Goal: Information Seeking & Learning: Check status

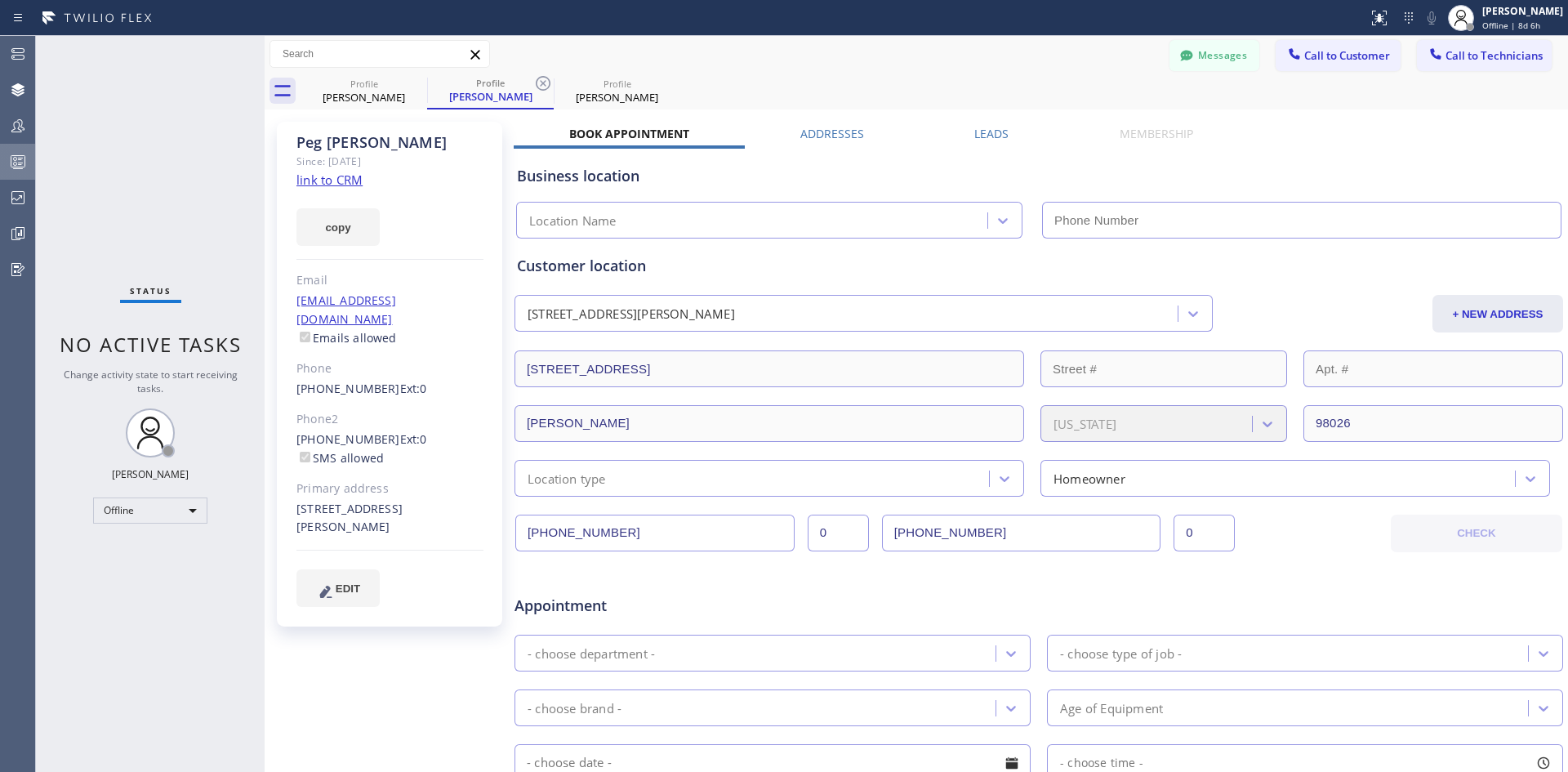
click at [14, 167] on rect at bounding box center [18, 162] width 13 height 12
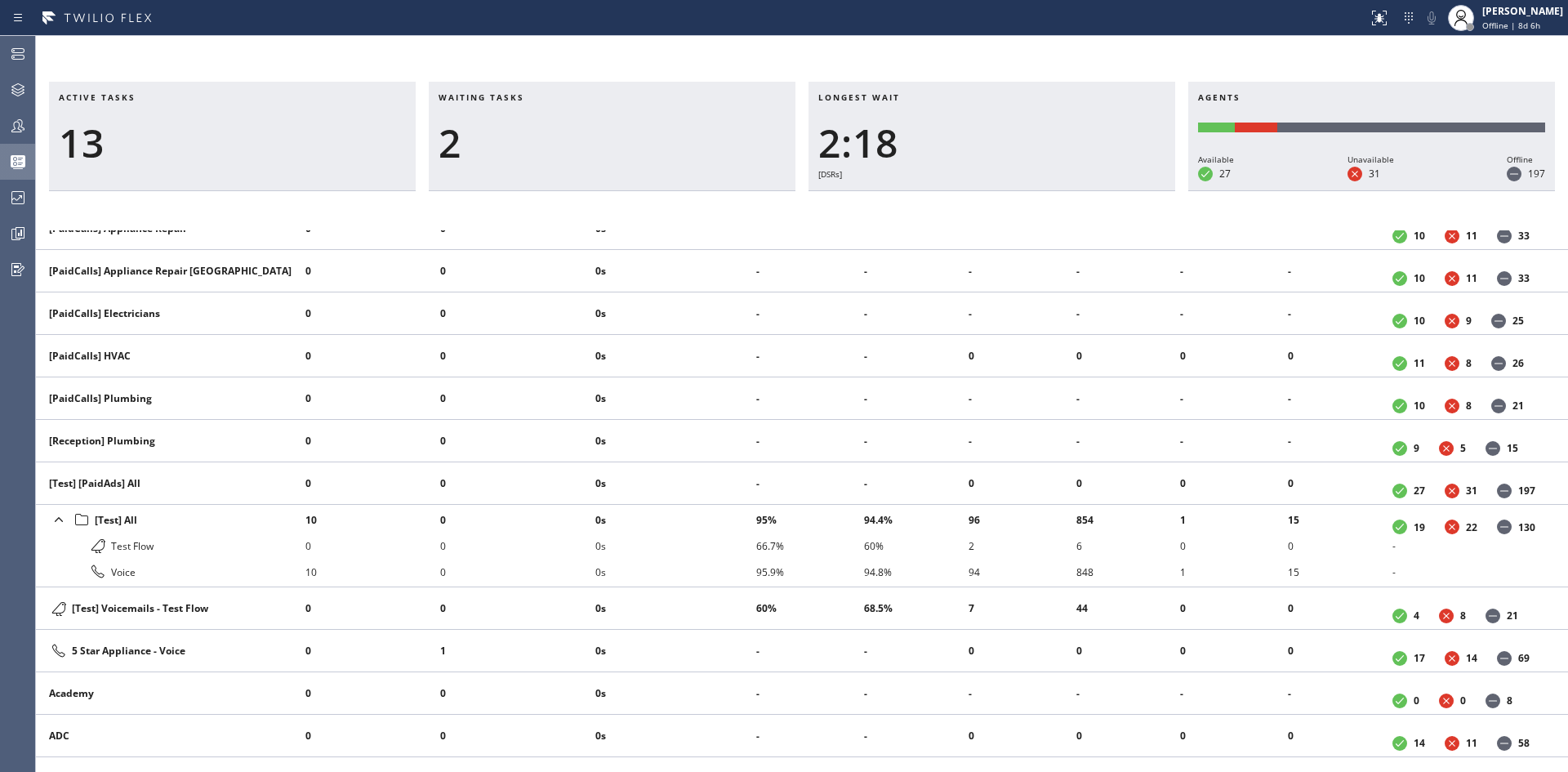
scroll to position [503, 0]
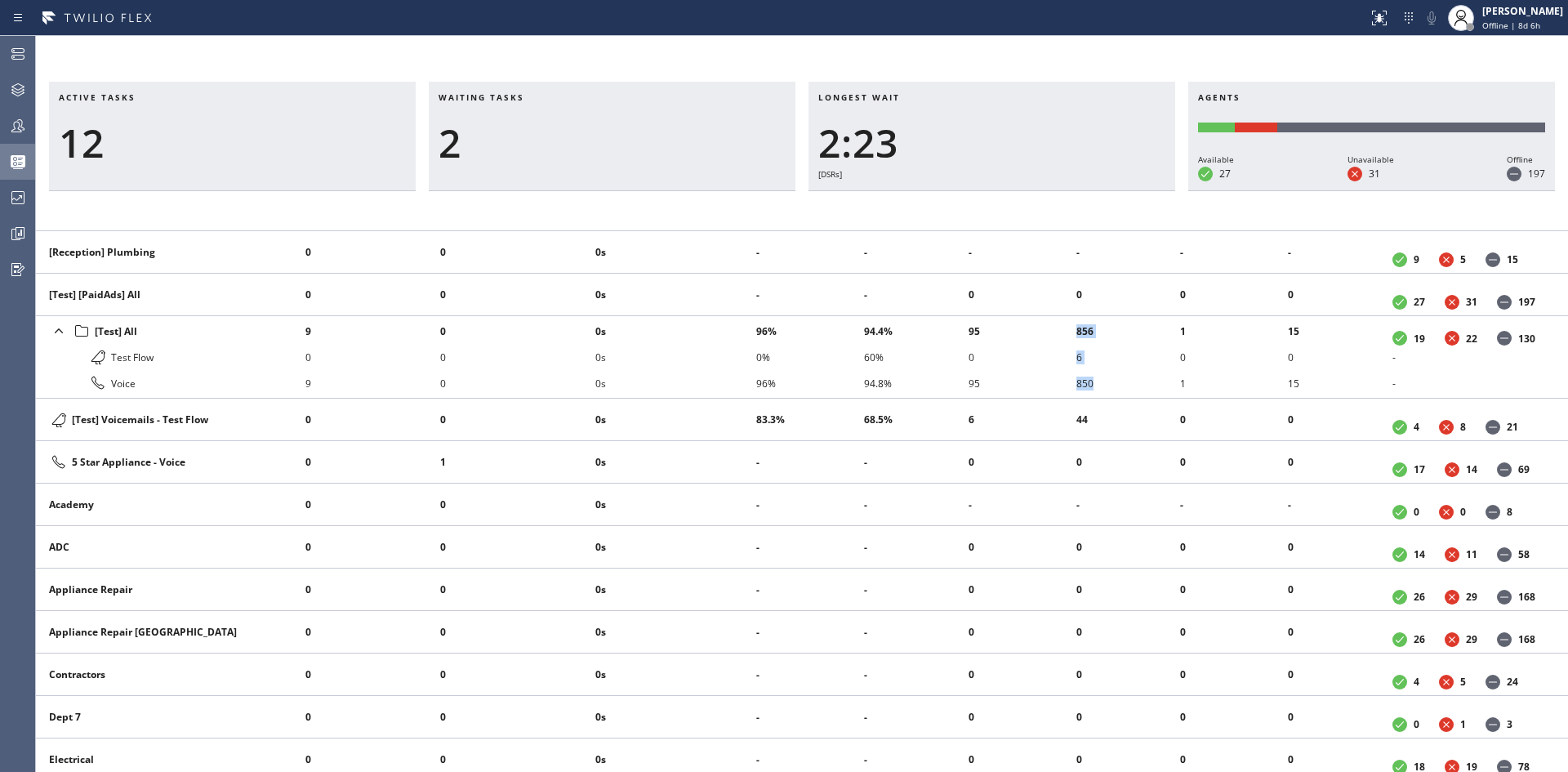
drag, startPoint x: 1096, startPoint y: 385, endPoint x: 1070, endPoint y: 385, distance: 26.0
click at [1070, 385] on tr "[Test] All Test Flow Voice 9 0 9 0 0 0 0s 0s 0s 96% 0% 96% 94.4% 60% 94.8% 95 0…" at bounding box center [801, 357] width 1532 height 83
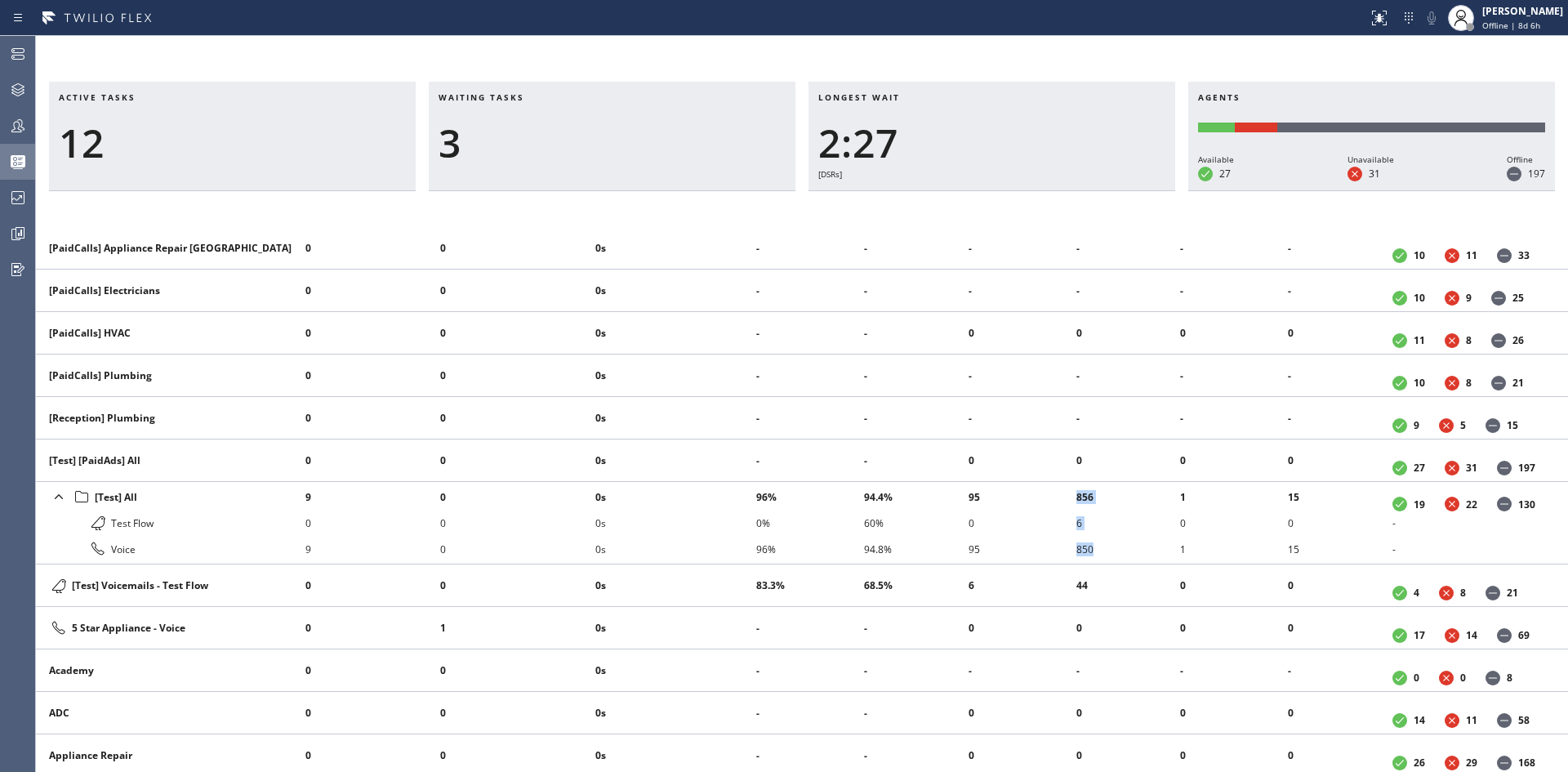
scroll to position [491, 0]
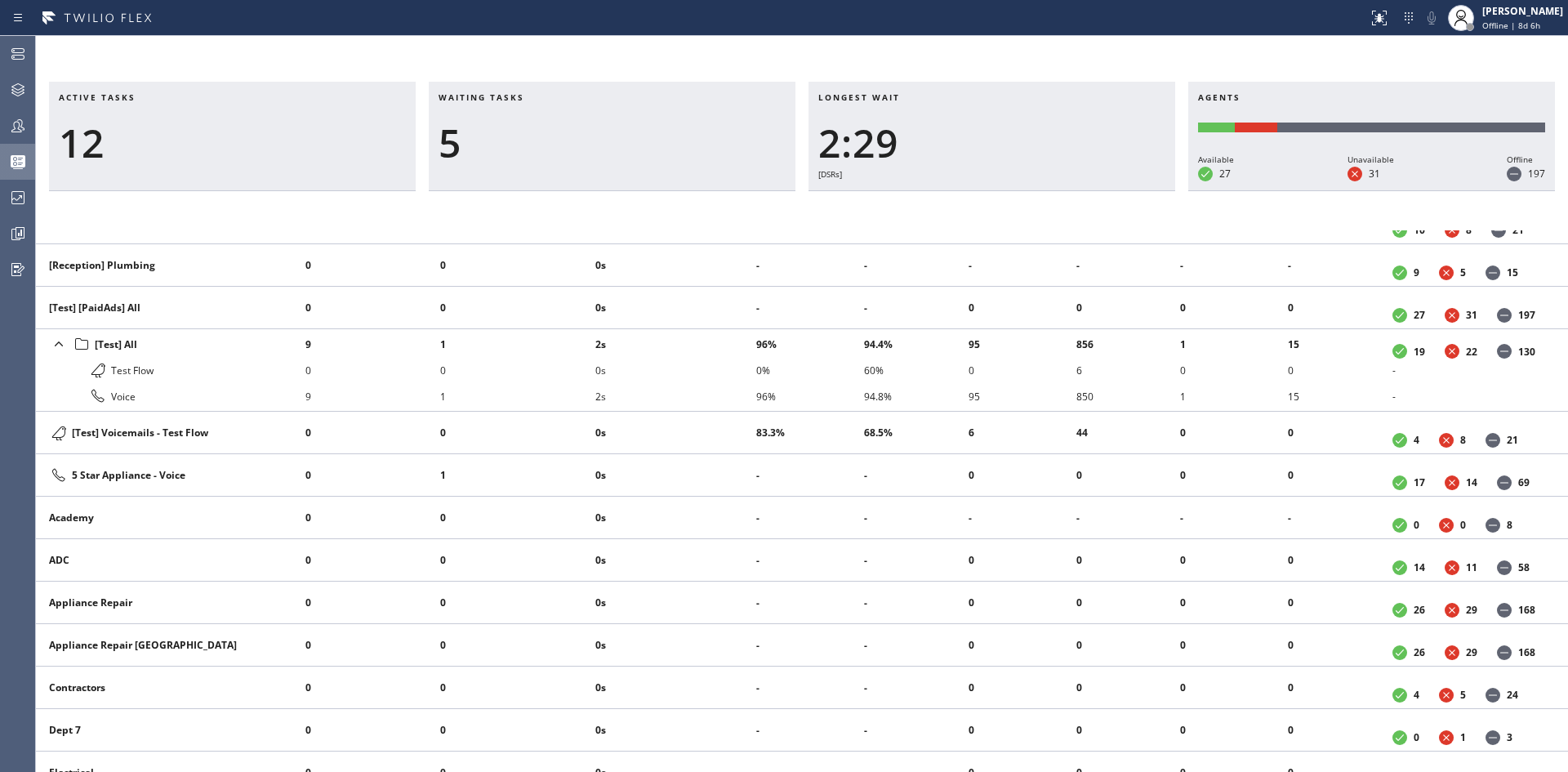
click at [1203, 404] on li "1" at bounding box center [1234, 396] width 107 height 26
drag, startPoint x: 959, startPoint y: 397, endPoint x: 1307, endPoint y: 403, distance: 348.1
click at [1307, 403] on tr "[Test] All Test Flow Voice 9 0 9 1 0 1 4s 0s 4s 96% 0% 96% 94.4% 60% 94.8% 95 0…" at bounding box center [801, 371] width 1532 height 83
click at [1359, 398] on li "15" at bounding box center [1340, 396] width 105 height 26
drag, startPoint x: 1291, startPoint y: 399, endPoint x: 403, endPoint y: 359, distance: 888.9
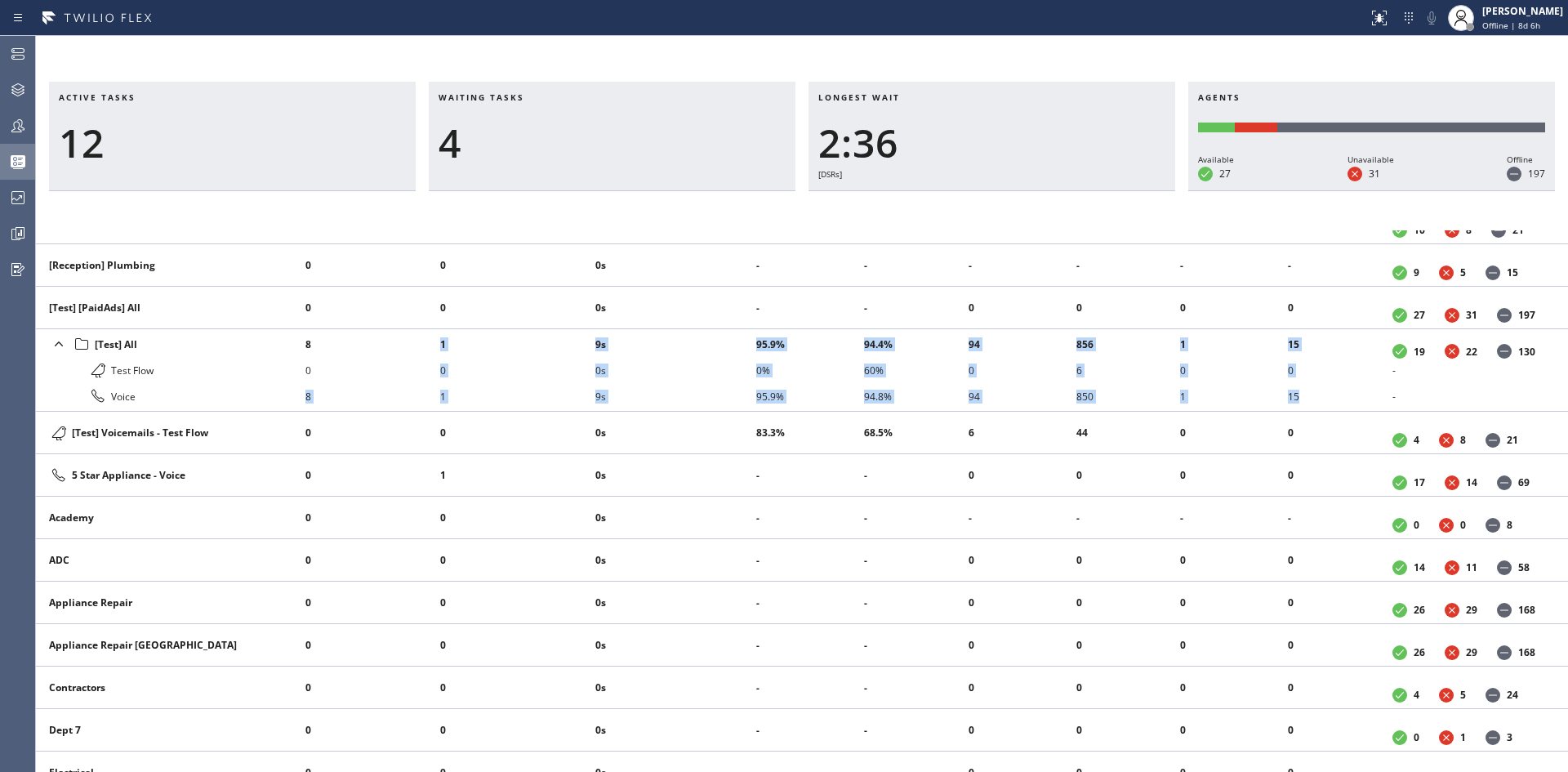
click at [403, 359] on tr "[Test] All Test Flow Voice 8 0 8 1 0 1 9s 0s 9s 95.9% 0% 95.9% 94.4% 60% 94.8% …" at bounding box center [801, 371] width 1532 height 83
click at [328, 380] on li "0" at bounding box center [372, 370] width 134 height 26
click at [577, 362] on li "0" at bounding box center [518, 370] width 155 height 26
drag, startPoint x: 615, startPoint y: 402, endPoint x: 941, endPoint y: 398, distance: 326.0
click at [940, 398] on tr "[Test] All Test Flow Voice 8 0 8 1 0 1 11s 0s 11s 95.9% 0% 95.9% 94.4% 60% 94.8…" at bounding box center [801, 371] width 1532 height 83
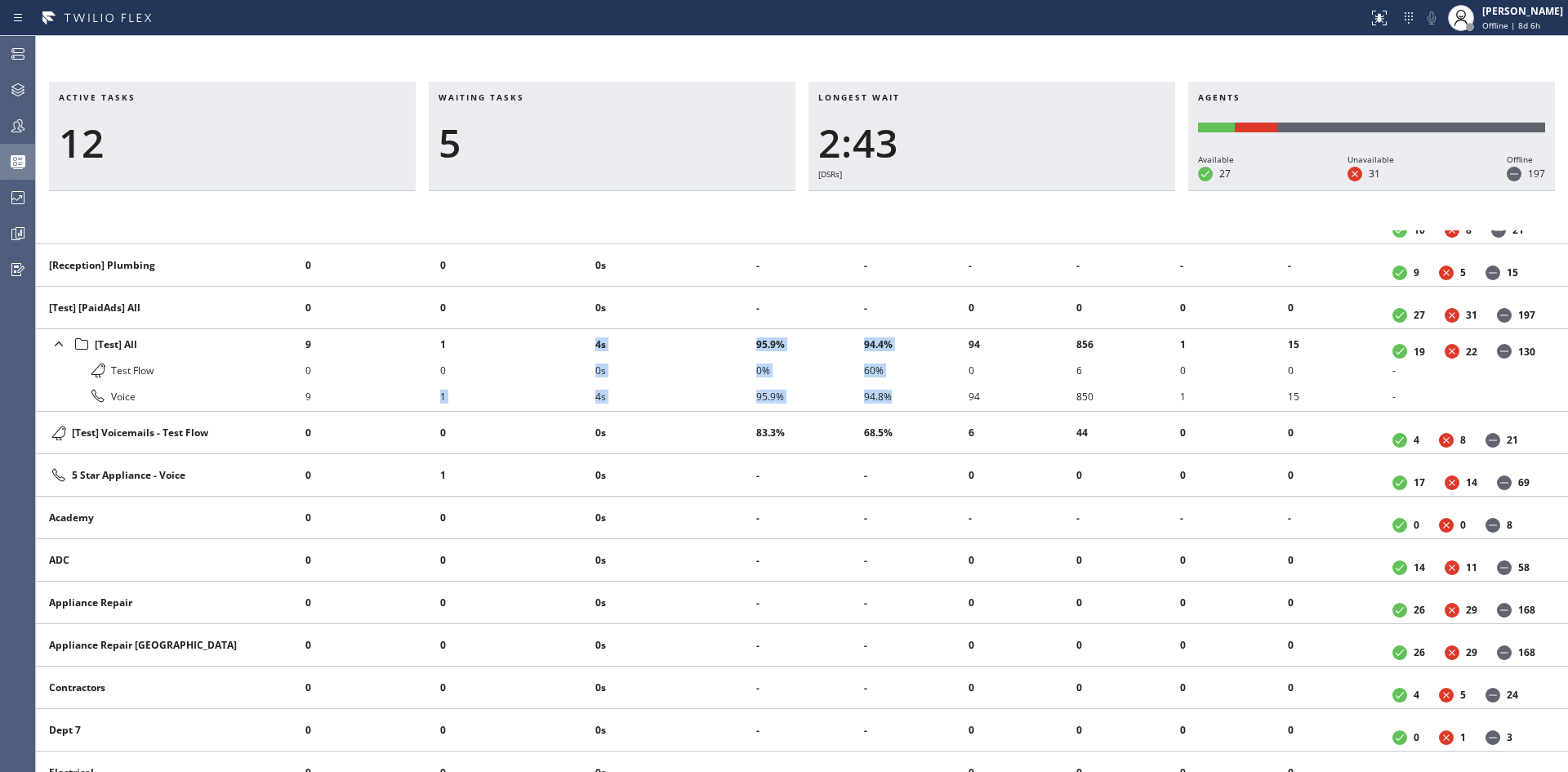
drag, startPoint x: 964, startPoint y: 405, endPoint x: 983, endPoint y: 420, distance: 24.2
click at [964, 404] on li "94.8%" at bounding box center [915, 396] width 105 height 26
click at [886, 396] on li "94.8%" at bounding box center [915, 396] width 105 height 26
drag, startPoint x: 762, startPoint y: 434, endPoint x: 1291, endPoint y: 425, distance: 529.1
click at [1291, 425] on tr "[Test] Voicemails - Test Flow 0 0 0s 83.3% 68.5% 6 44 0 0 4 8 21" at bounding box center [801, 433] width 1532 height 42
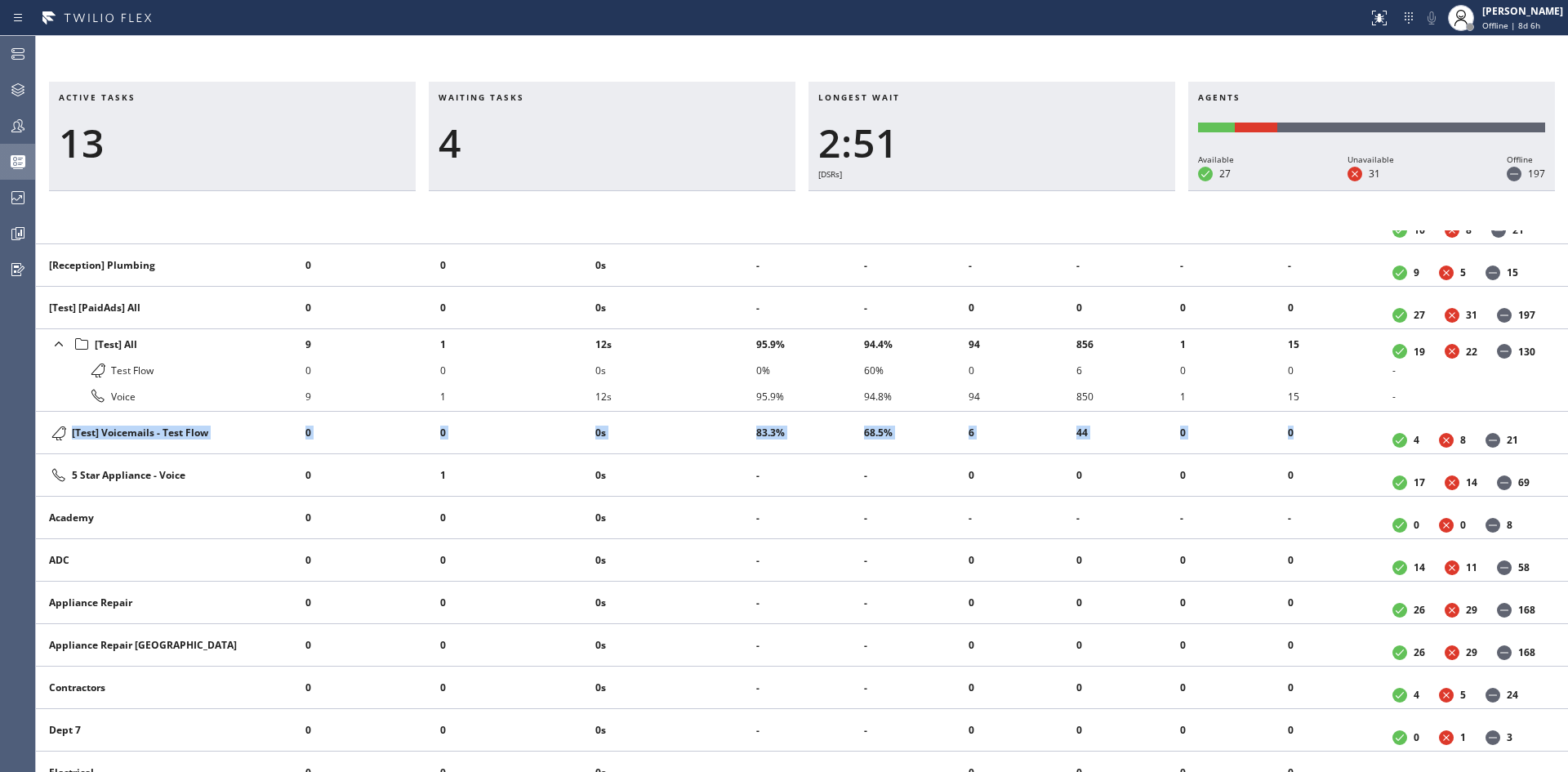
drag, startPoint x: 304, startPoint y: 434, endPoint x: 1293, endPoint y: 425, distance: 989.0
click at [1293, 425] on tr "[Test] Voicemails - Test Flow 0 0 0s 83.3% 68.5% 6 44 0 0 4 8 21" at bounding box center [801, 433] width 1532 height 42
click at [63, 344] on icon at bounding box center [59, 344] width 19 height 19
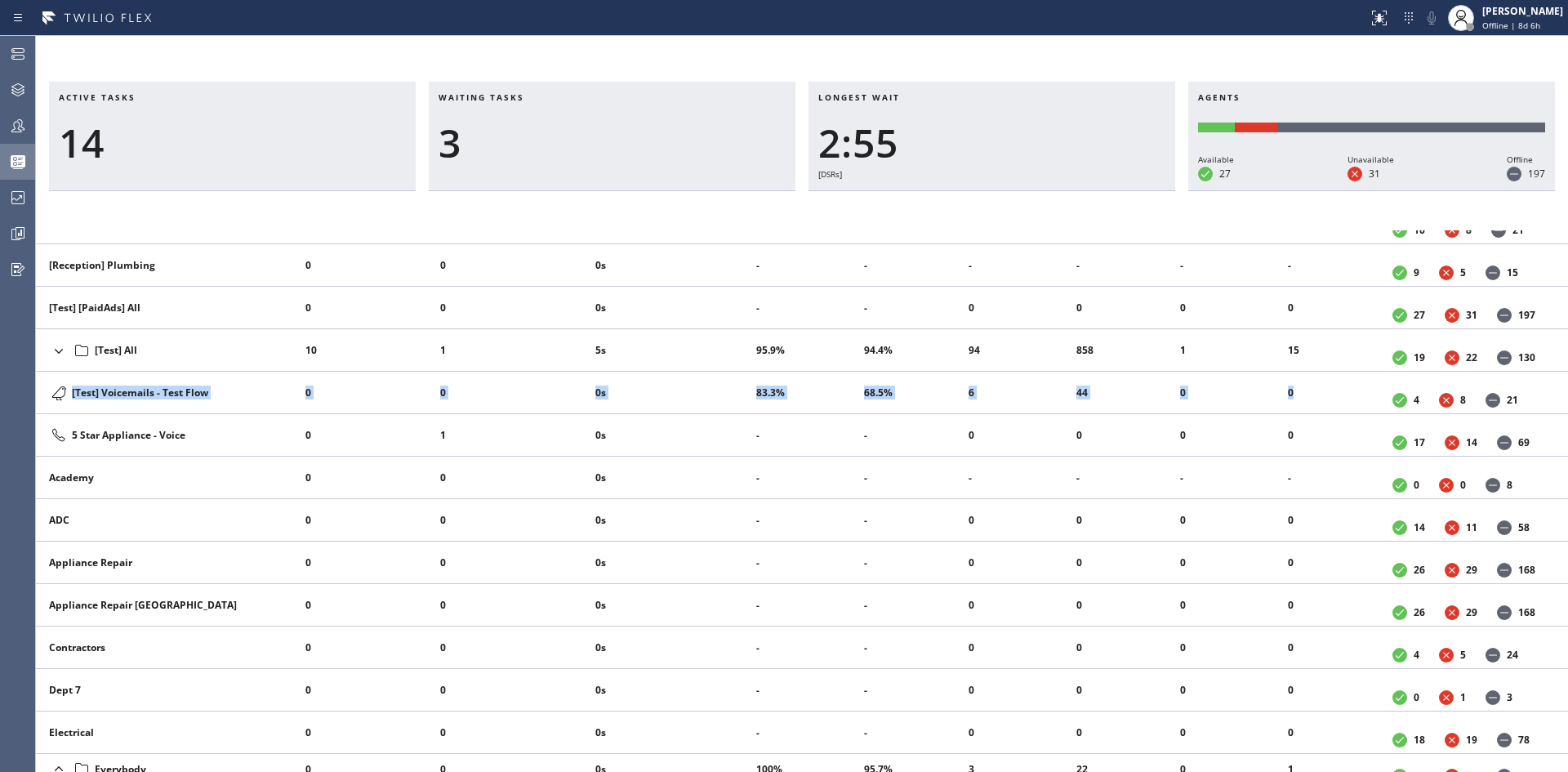
click at [54, 350] on icon at bounding box center [59, 350] width 19 height 19
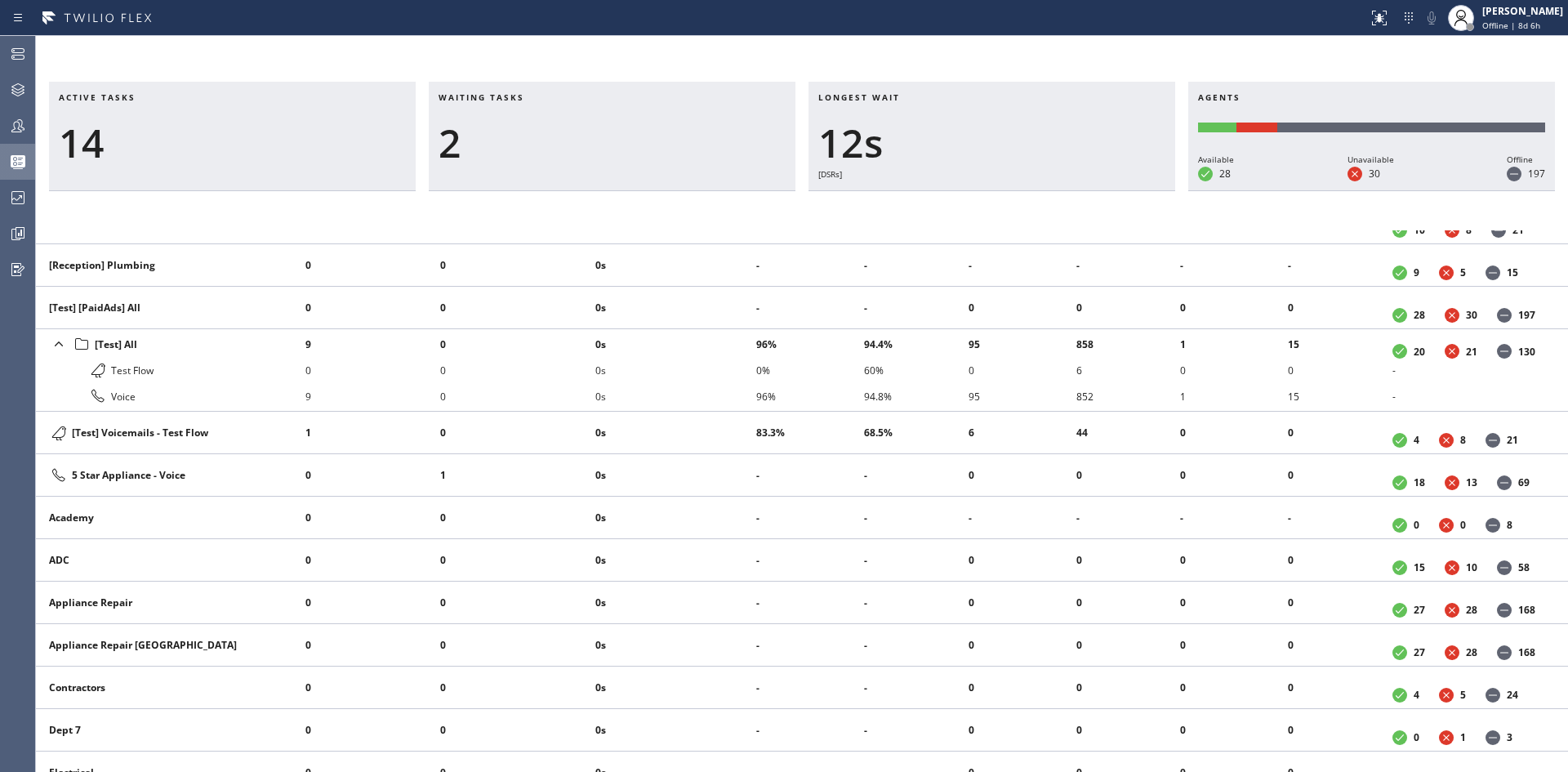
drag, startPoint x: 962, startPoint y: 237, endPoint x: 964, endPoint y: 248, distance: 11.2
click at [962, 237] on ul "-" at bounding box center [915, 223] width 105 height 30
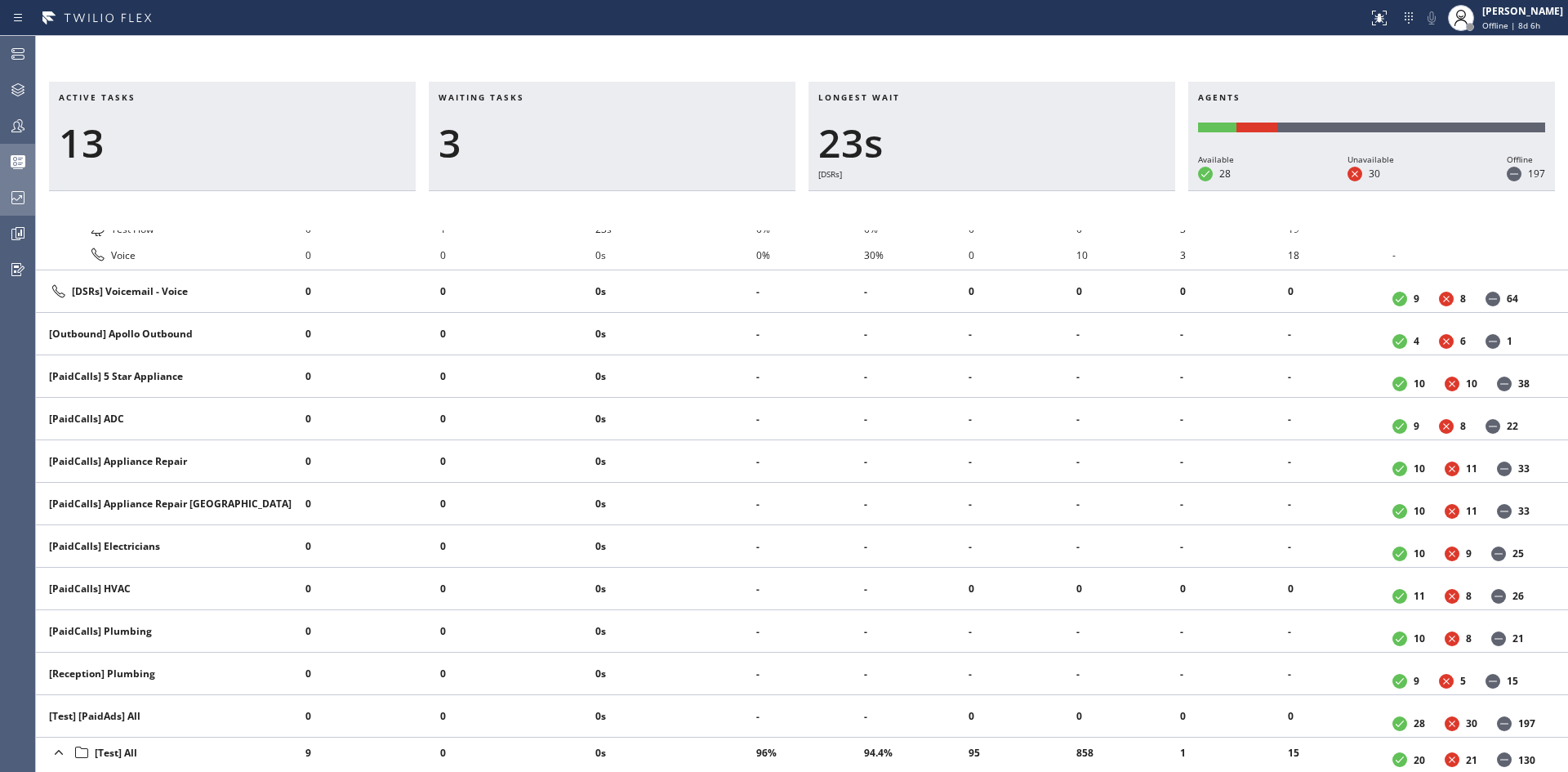
click at [5, 208] on div at bounding box center [17, 198] width 36 height 33
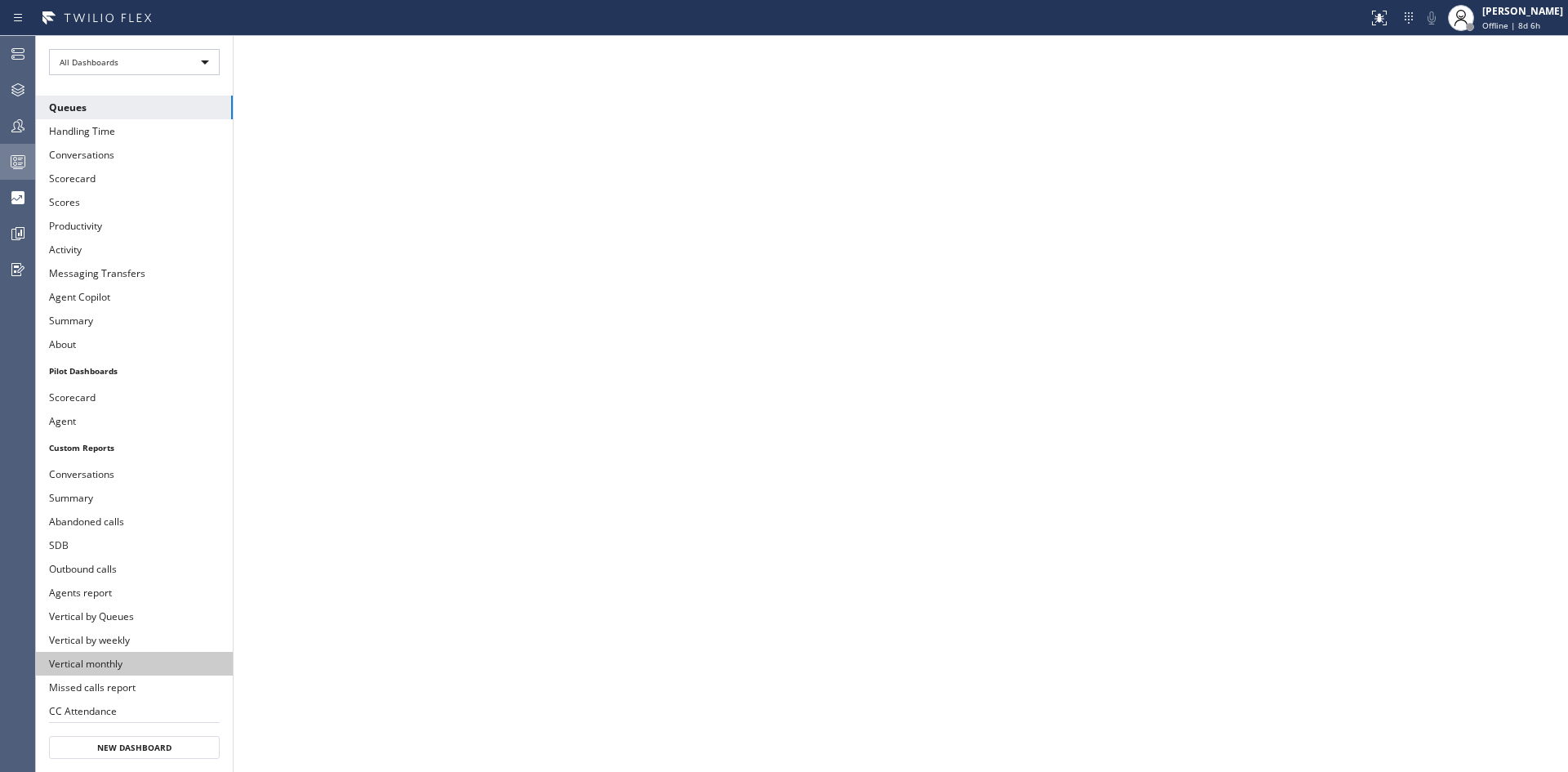
scroll to position [164, 0]
drag, startPoint x: 140, startPoint y: 691, endPoint x: 160, endPoint y: 688, distance: 20.2
click at [140, 691] on button "Missed calls report" at bounding box center [133, 687] width 197 height 24
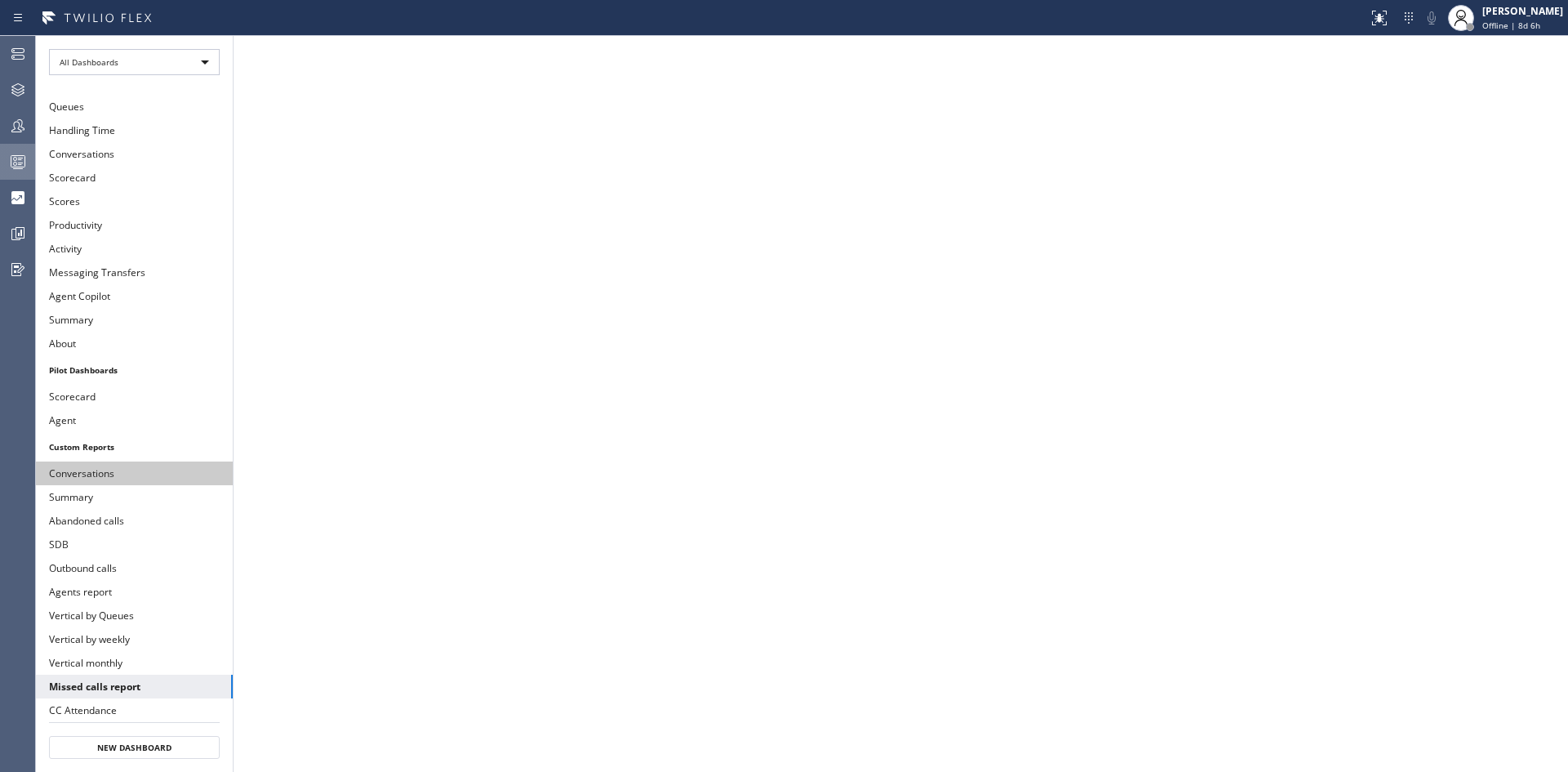
click at [114, 474] on button "Conversations" at bounding box center [133, 473] width 197 height 24
click at [85, 498] on button "Summary" at bounding box center [133, 497] width 197 height 24
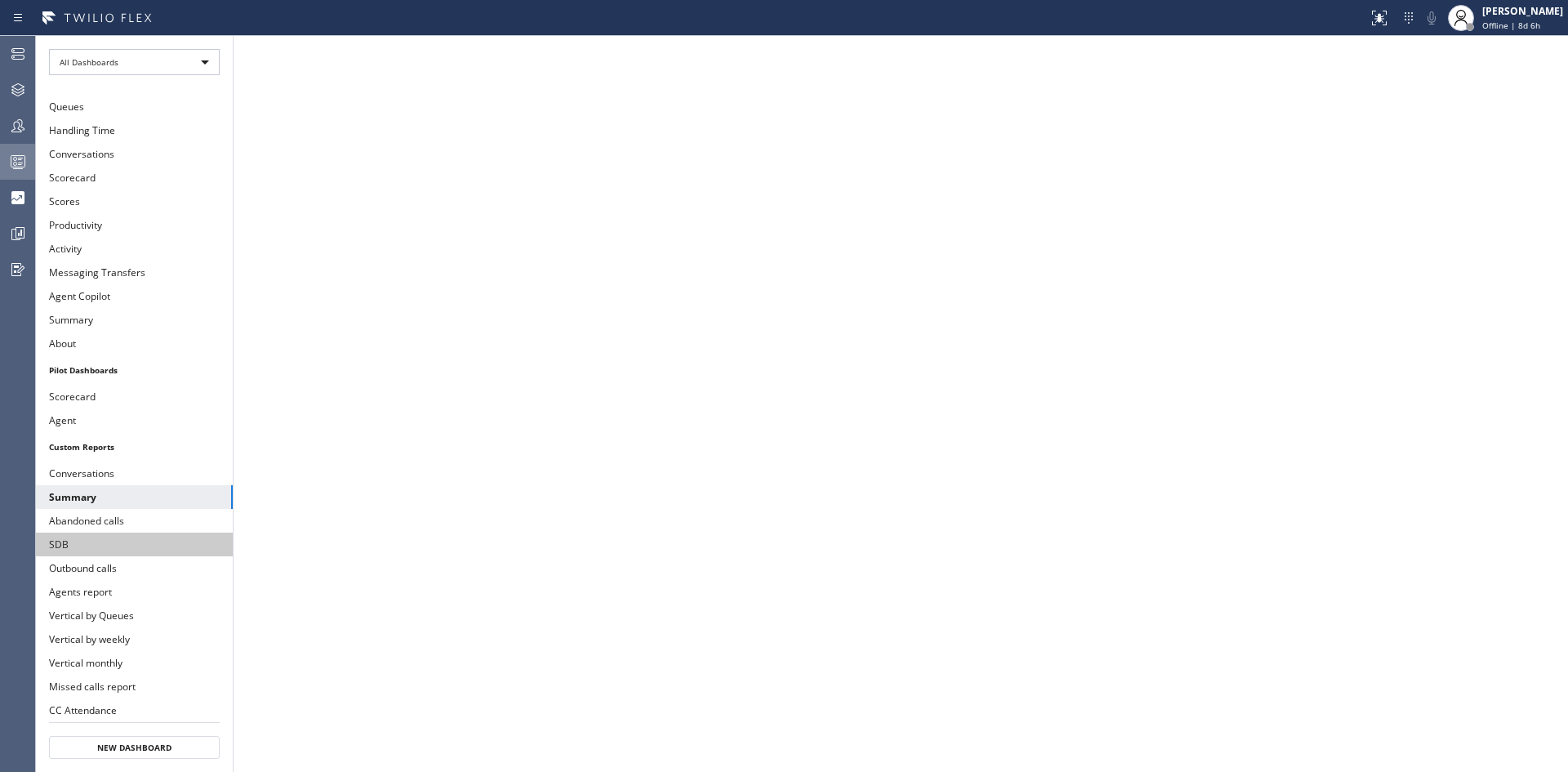
click at [66, 546] on button "SDB" at bounding box center [133, 544] width 197 height 24
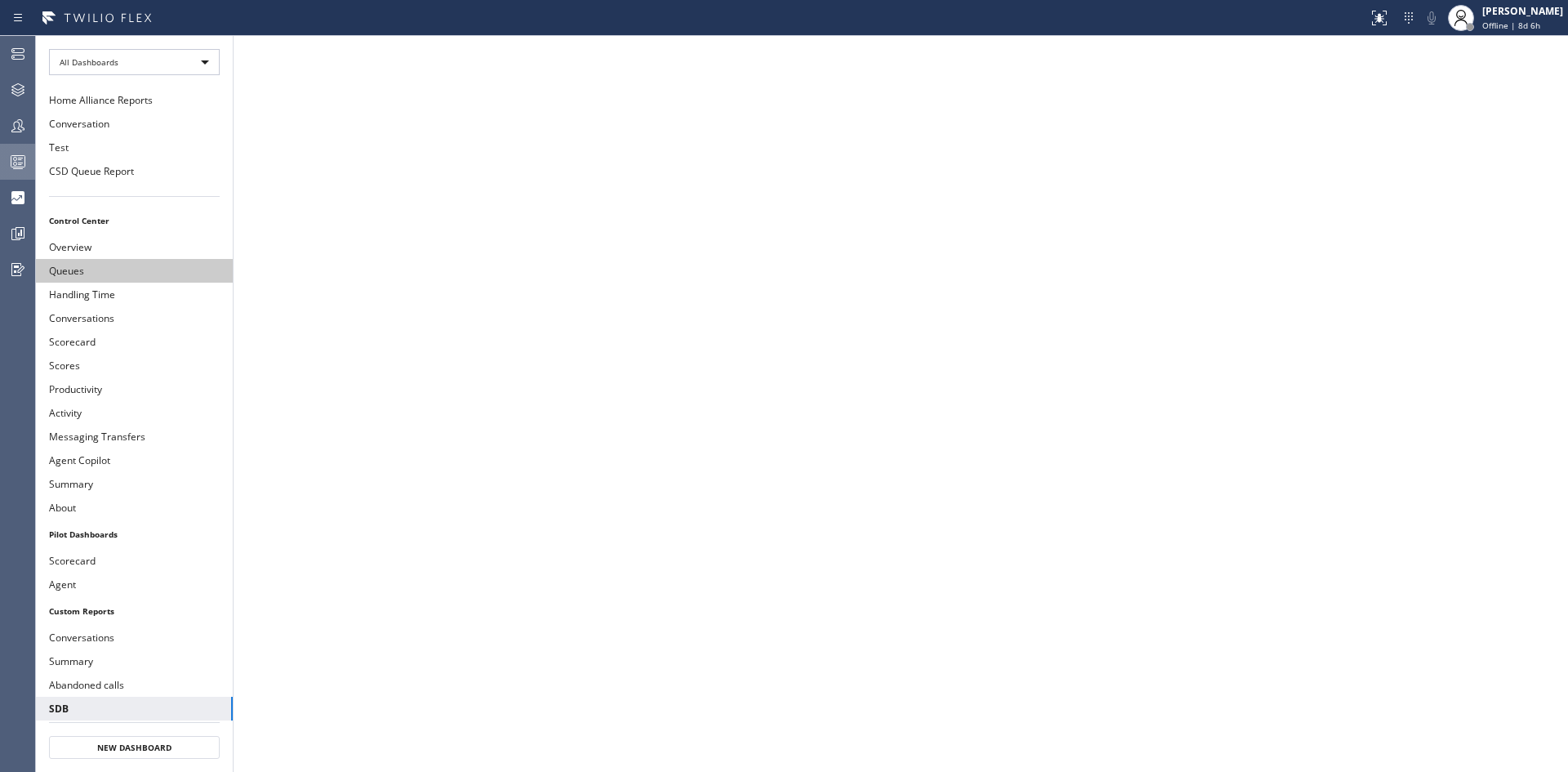
click at [119, 271] on button "Queues" at bounding box center [133, 271] width 197 height 24
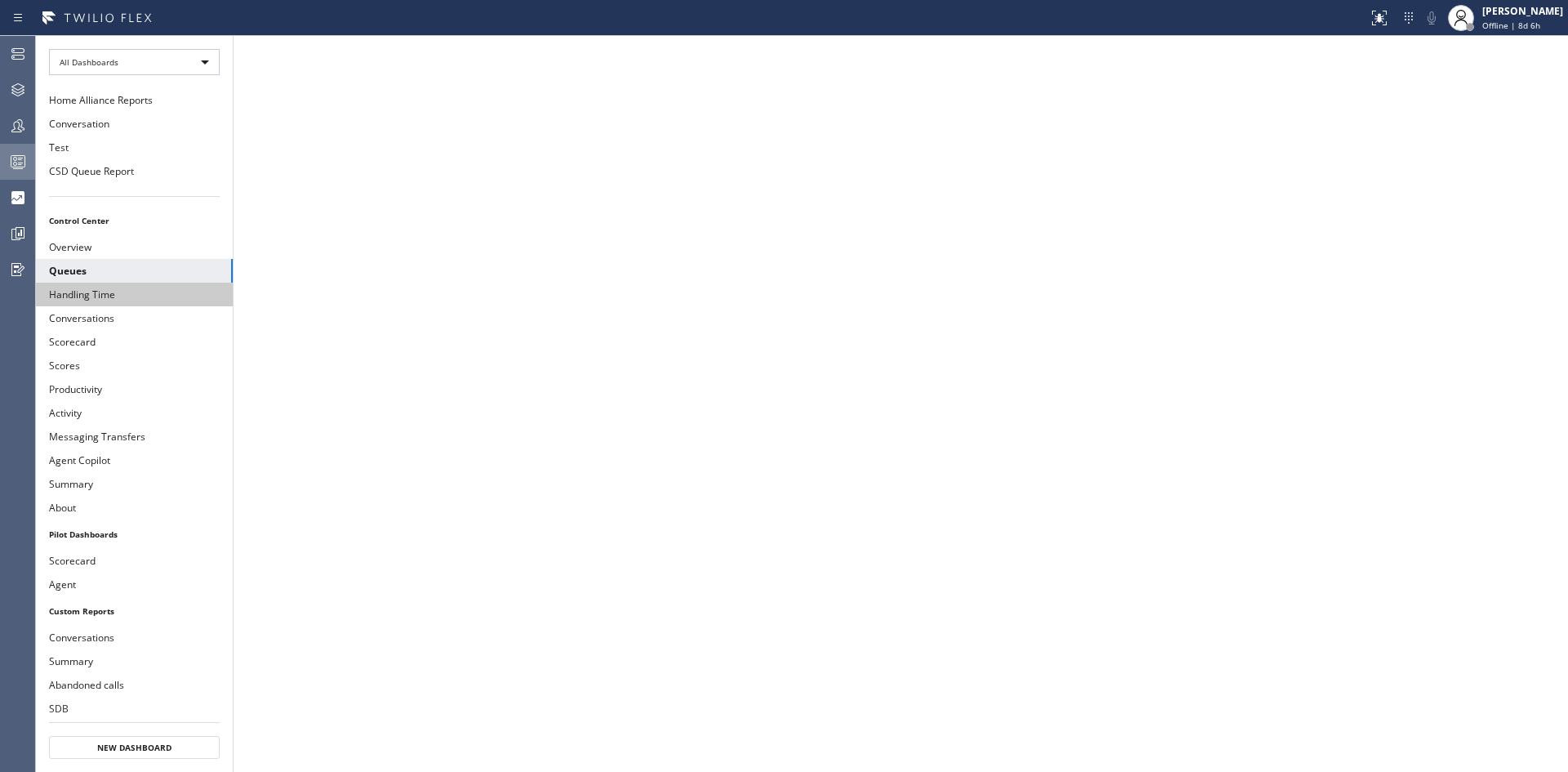
click at [118, 297] on button "Handling Time" at bounding box center [133, 294] width 197 height 24
click at [122, 312] on button "Conversations" at bounding box center [133, 318] width 197 height 24
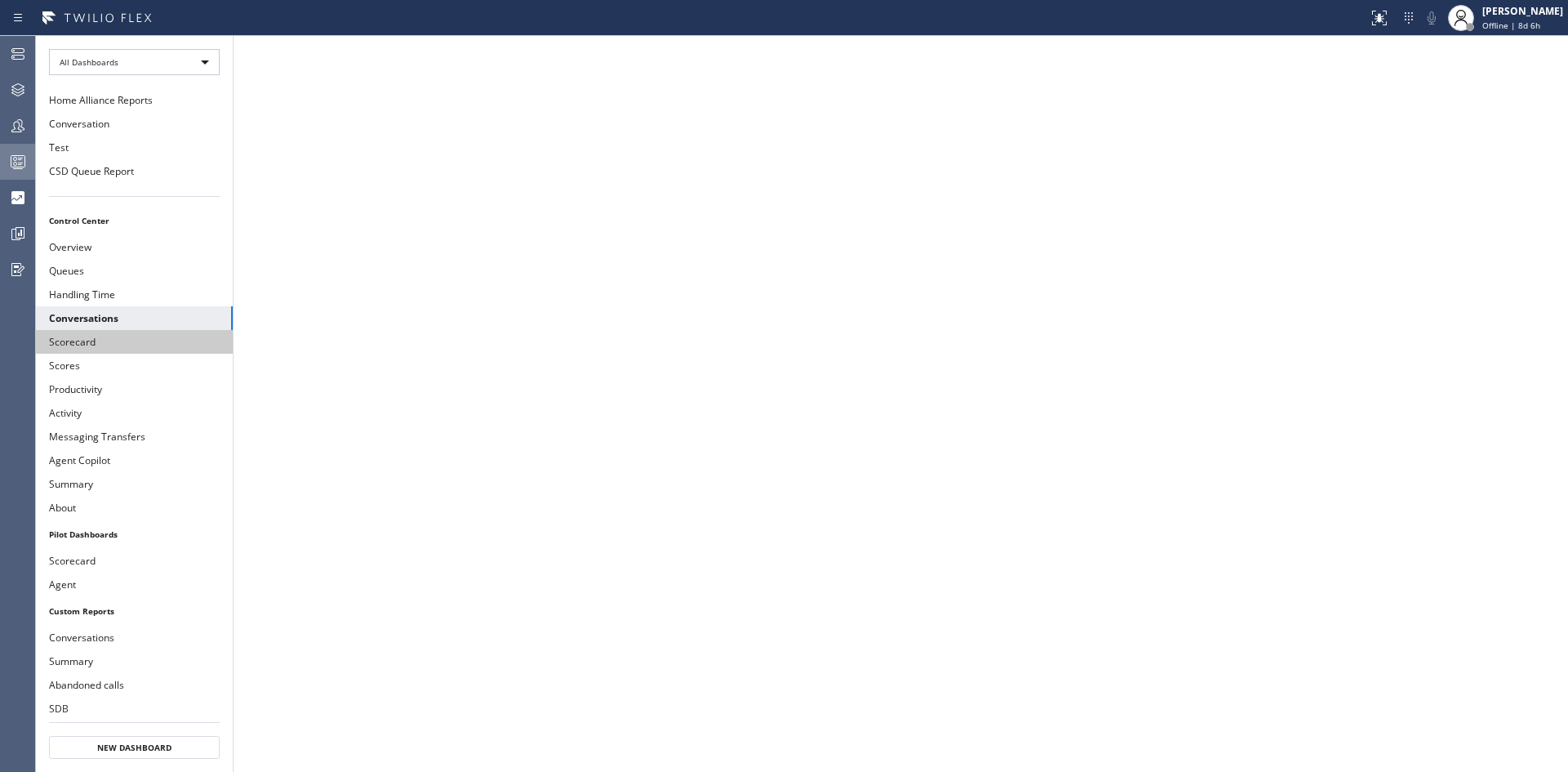
click at [88, 346] on button "Scorecard" at bounding box center [133, 342] width 197 height 24
click at [82, 365] on button "Scores" at bounding box center [133, 366] width 197 height 24
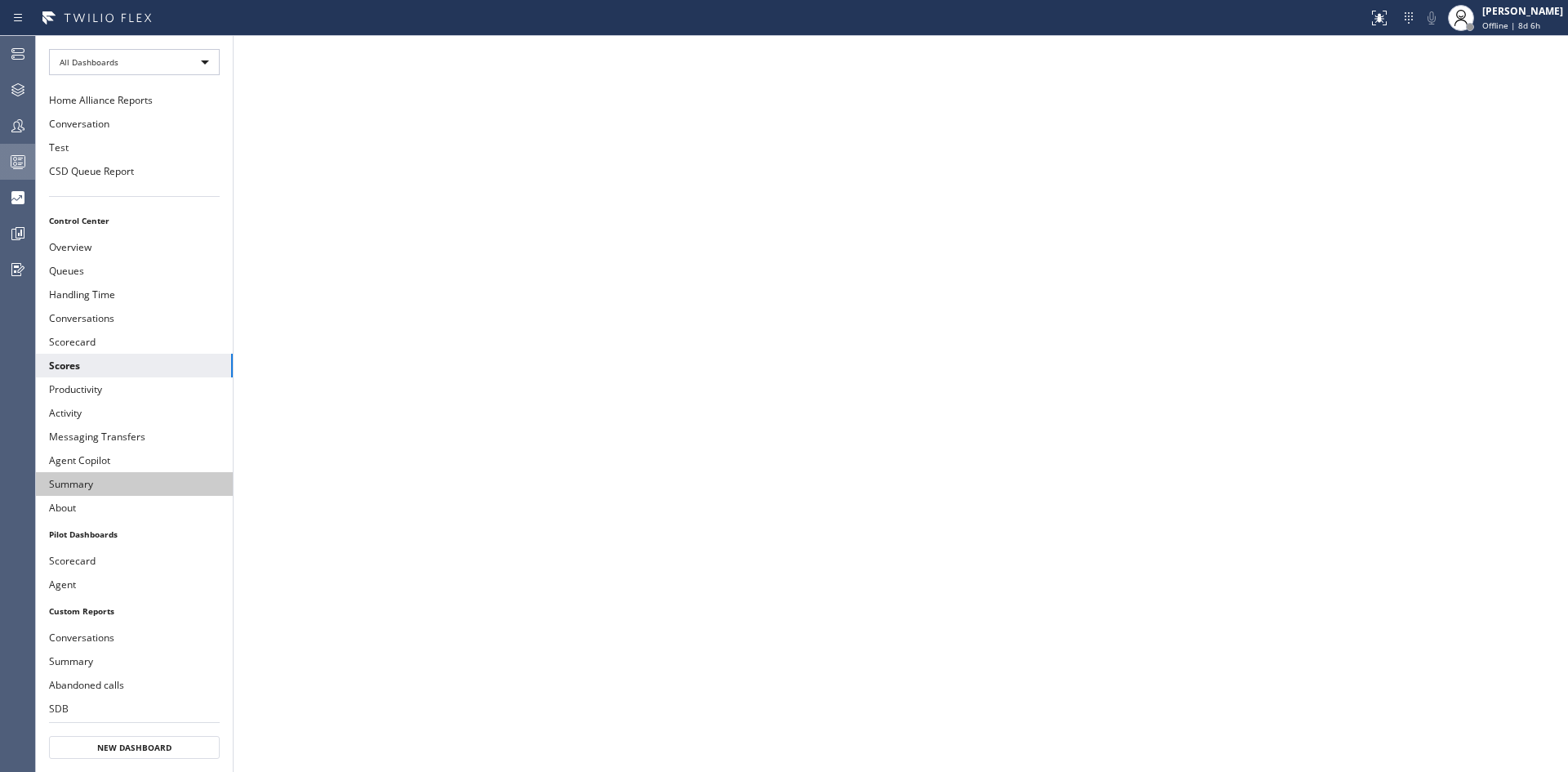
click at [116, 476] on button "Summary" at bounding box center [133, 484] width 197 height 24
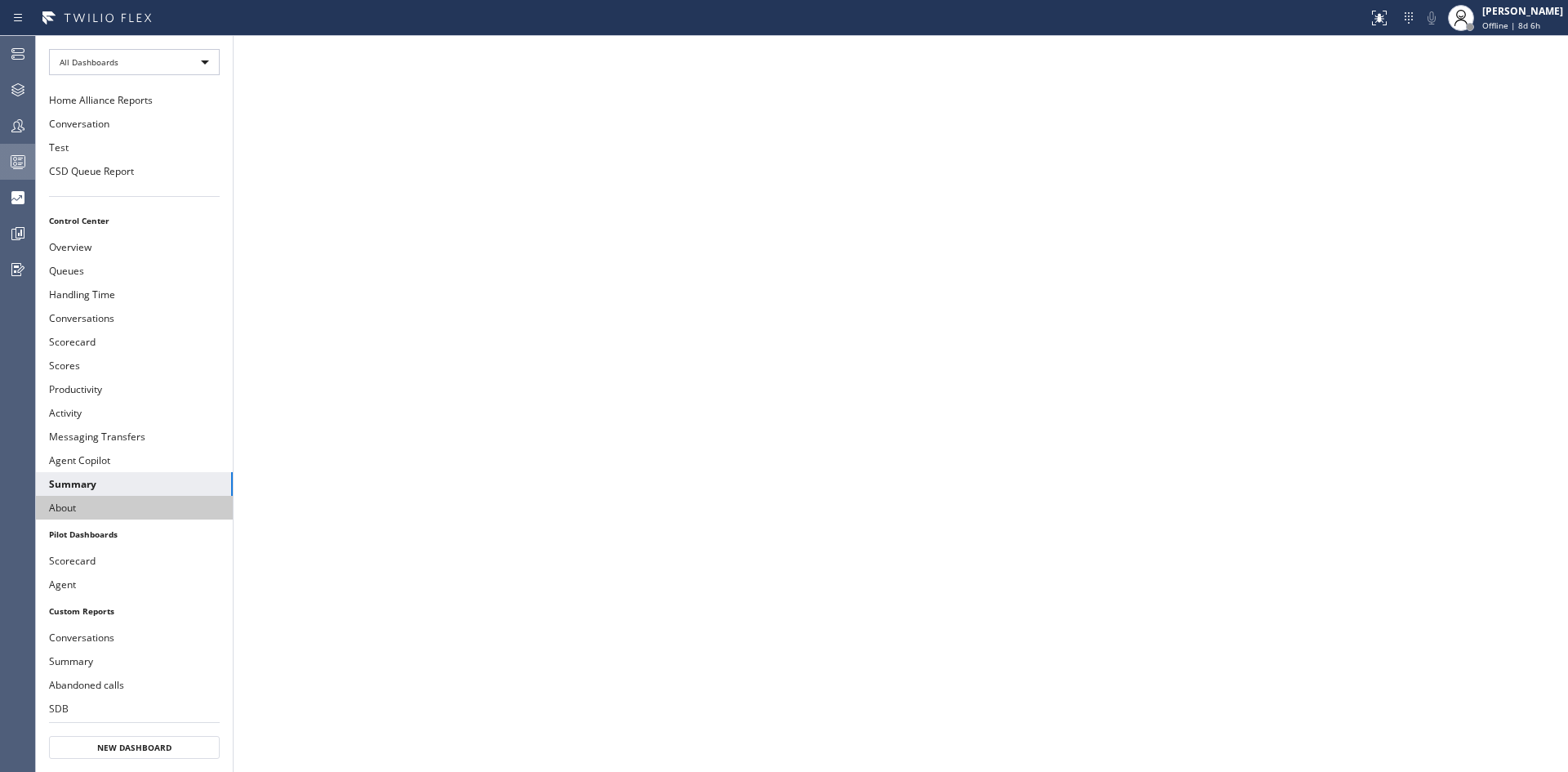
click at [83, 509] on button "About" at bounding box center [133, 508] width 197 height 24
click at [108, 247] on button "Overview" at bounding box center [133, 247] width 197 height 24
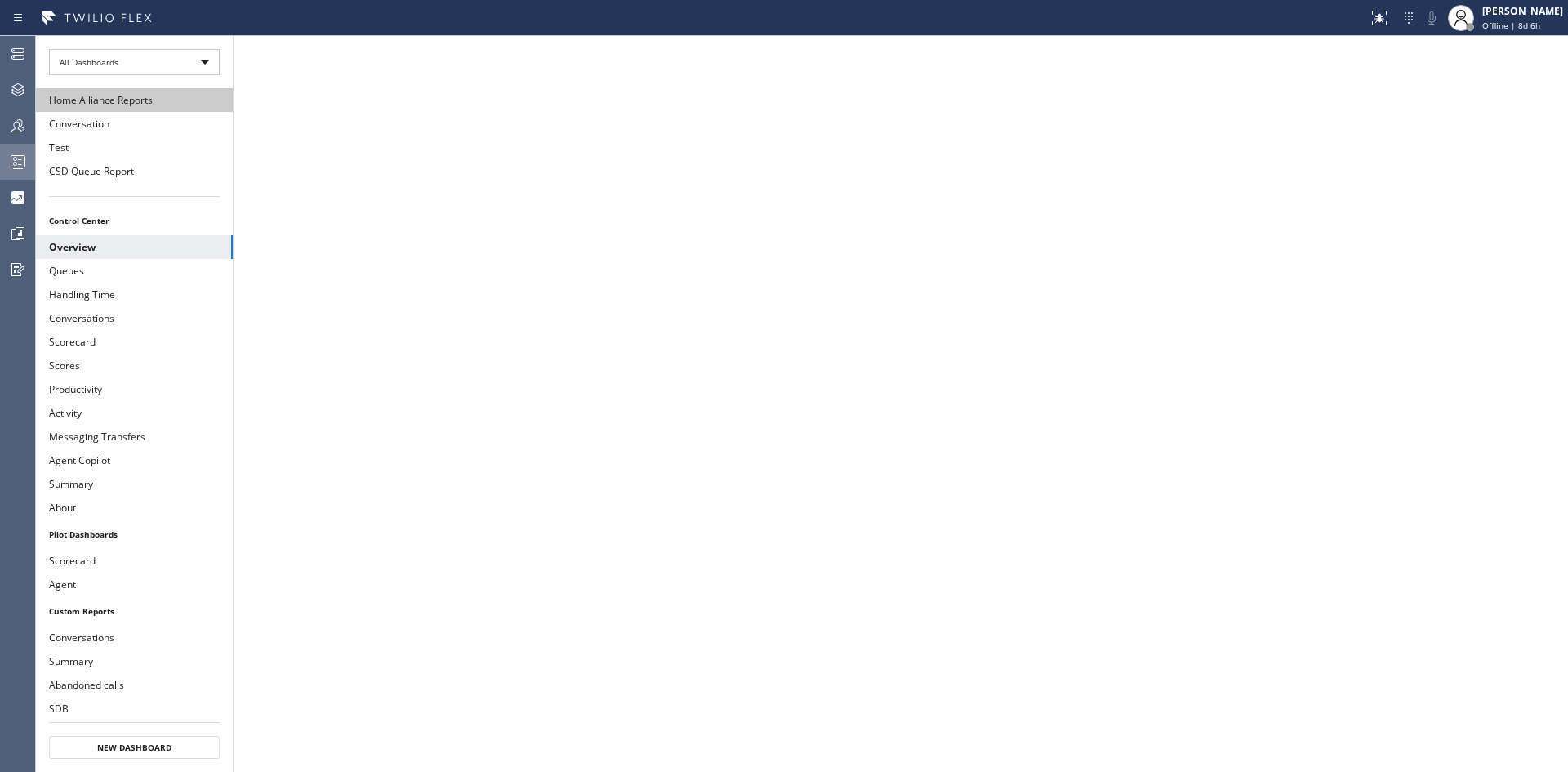
click at [134, 105] on button "Home Alliance Reports" at bounding box center [133, 100] width 197 height 24
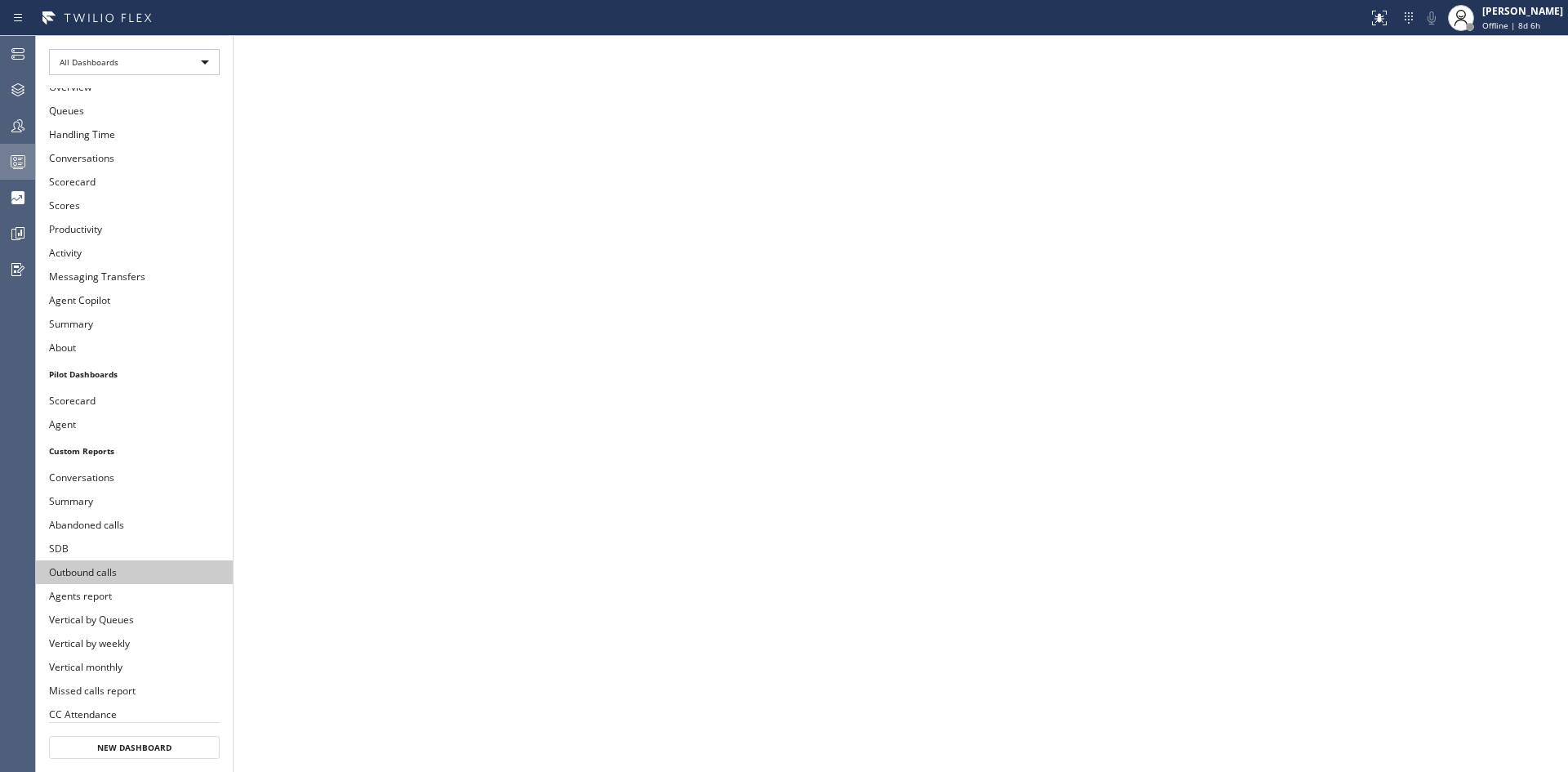
scroll to position [164, 0]
click at [149, 687] on button "Missed calls report" at bounding box center [133, 687] width 197 height 24
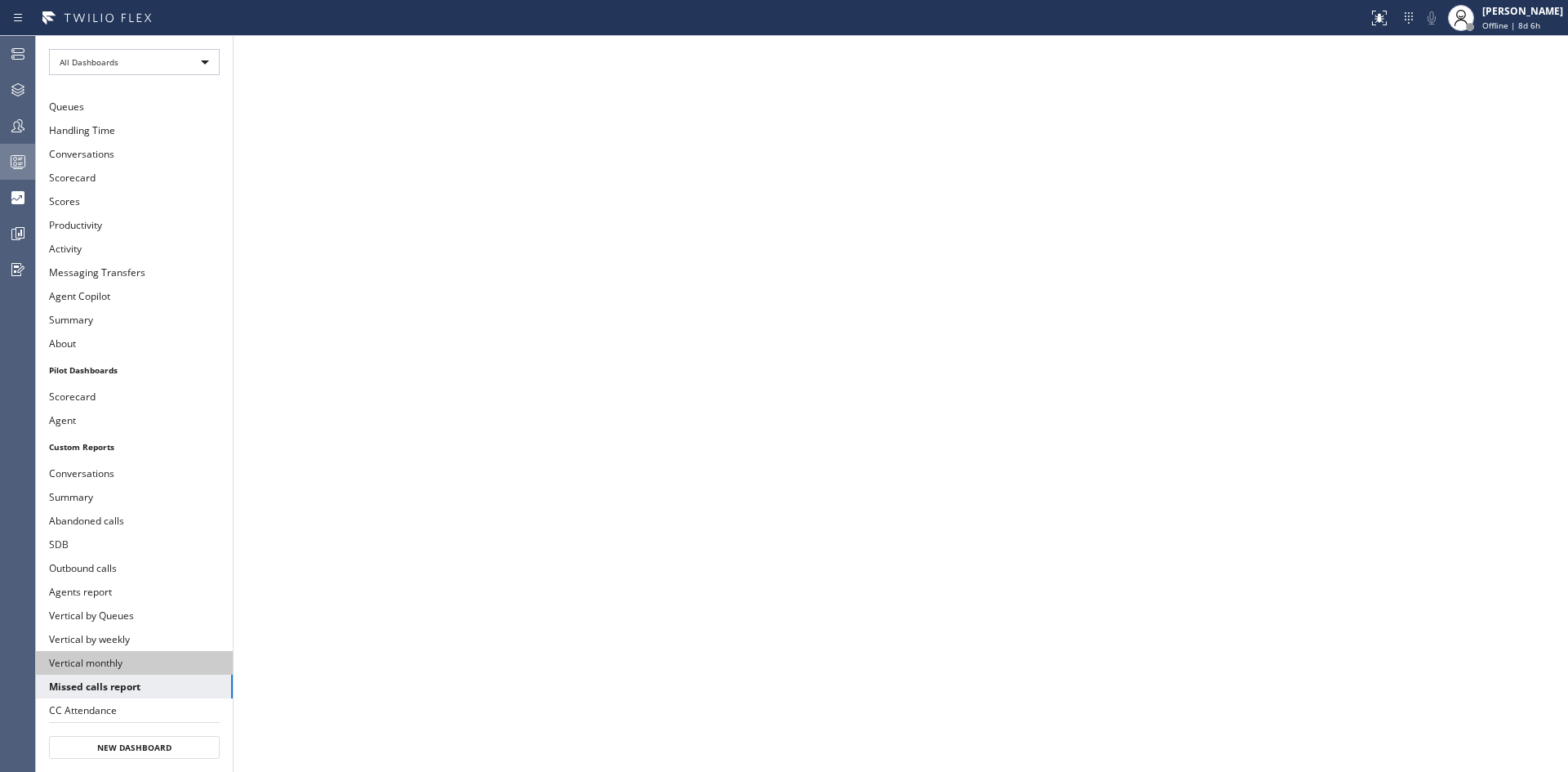
click at [112, 665] on button "Vertical monthly" at bounding box center [133, 663] width 197 height 24
click at [143, 641] on button "Vertical by weekly" at bounding box center [133, 639] width 197 height 24
